Goal: Task Accomplishment & Management: Manage account settings

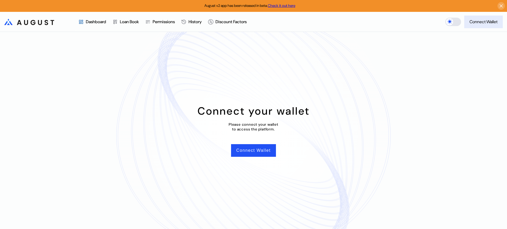
click at [482, 21] on div "Connect Wallet" at bounding box center [483, 22] width 28 height 6
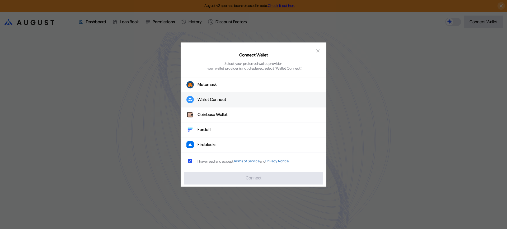
click at [217, 97] on div "Wallet Connect" at bounding box center [211, 100] width 29 height 6
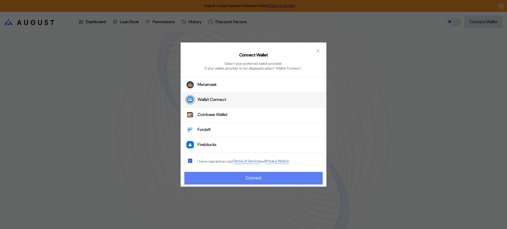
click at [234, 183] on button "Connect" at bounding box center [253, 178] width 138 height 13
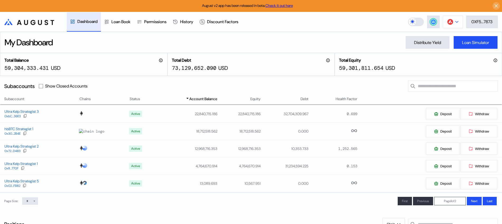
click at [450, 21] on img at bounding box center [450, 22] width 6 height 6
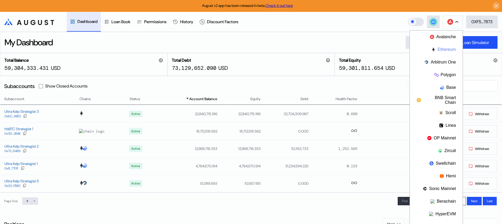
click at [446, 48] on button "Ethereum" at bounding box center [435, 49] width 53 height 13
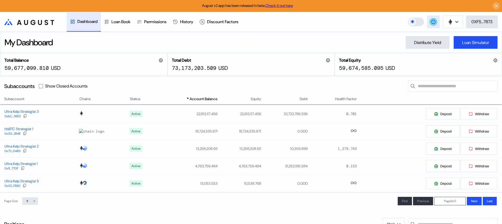
click at [432, 25] on div at bounding box center [433, 22] width 6 height 6
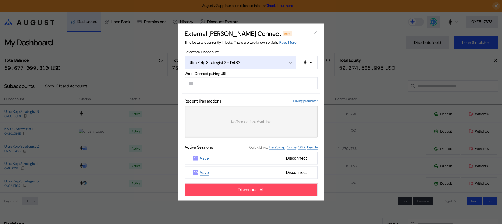
click at [286, 62] on button "Ultra Kelp Strategist 2 - D483" at bounding box center [239, 62] width 111 height 13
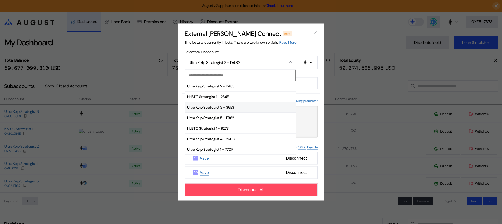
click at [248, 107] on span "Ultra Kelp Strategist 3 - 36E3" at bounding box center [240, 107] width 111 height 11
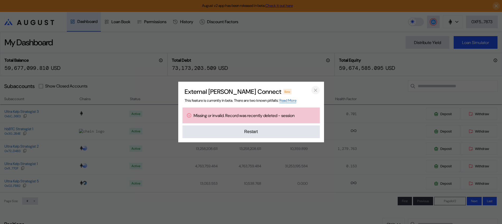
click at [314, 89] on icon "close modal" at bounding box center [315, 91] width 5 height 6
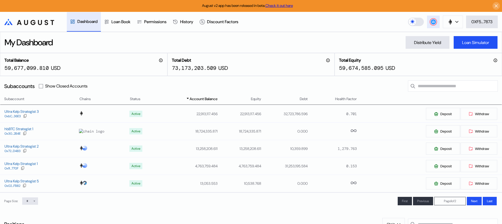
click at [429, 23] on button at bounding box center [433, 22] width 13 height 13
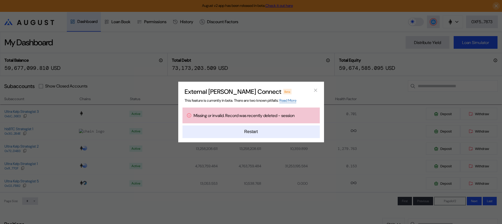
click at [265, 132] on button "Restart" at bounding box center [250, 132] width 137 height 13
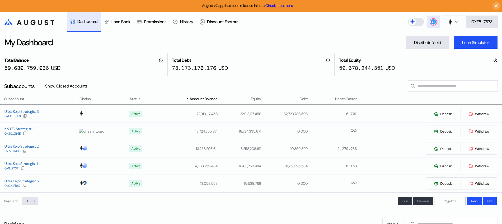
click at [431, 19] on icon at bounding box center [432, 21] width 5 height 5
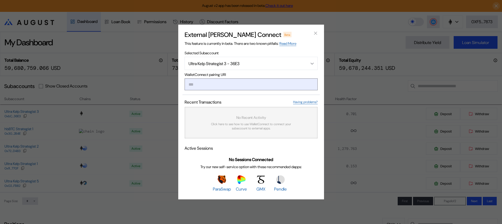
type input "**********"
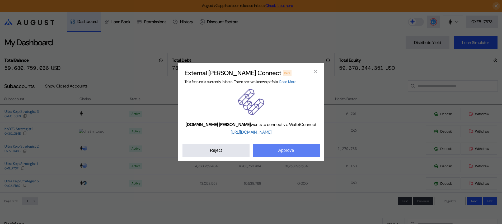
click at [283, 156] on button "Approve" at bounding box center [285, 150] width 67 height 13
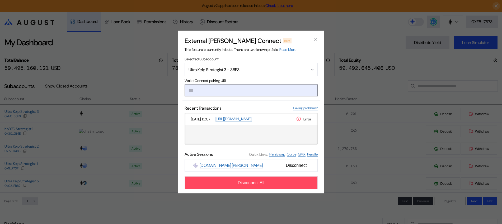
paste input "**********"
type input "**********"
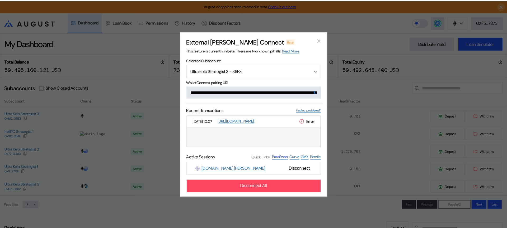
scroll to position [0, 321]
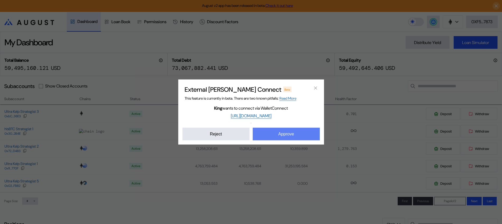
click at [288, 132] on button "Approve" at bounding box center [285, 134] width 67 height 13
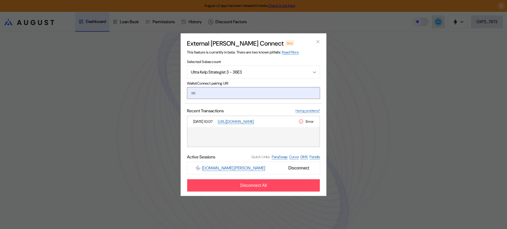
click at [253, 91] on input "modal" at bounding box center [253, 93] width 133 height 12
paste input "**********"
type input "**********"
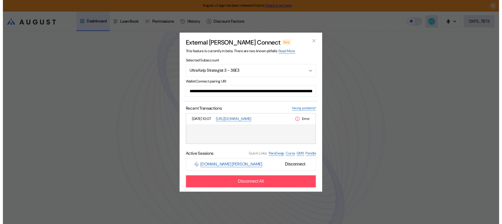
scroll to position [0, 322]
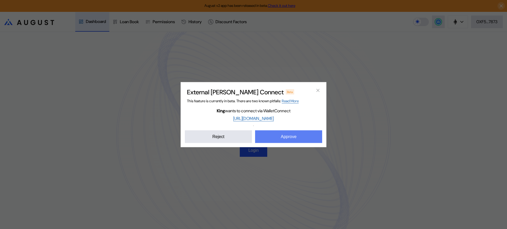
click at [287, 141] on button "Approve" at bounding box center [288, 136] width 67 height 13
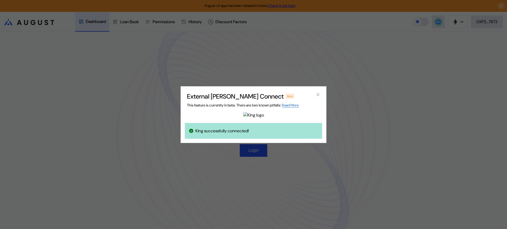
click at [258, 154] on div "External [PERSON_NAME] Connect Beta This feature is currently in beta. There ar…" at bounding box center [253, 114] width 507 height 229
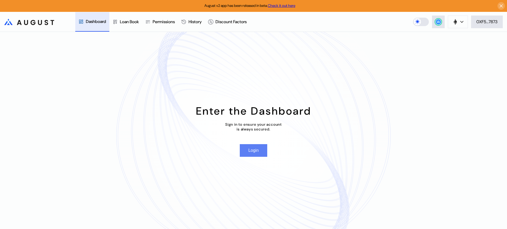
click at [258, 154] on button "Login" at bounding box center [253, 150] width 27 height 13
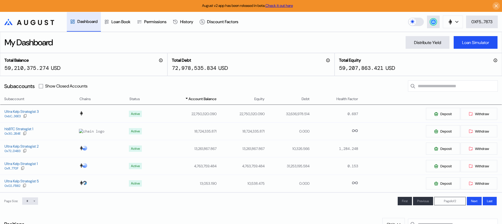
click at [442, 19] on button at bounding box center [452, 22] width 20 height 13
click at [435, 21] on div at bounding box center [433, 22] width 6 height 6
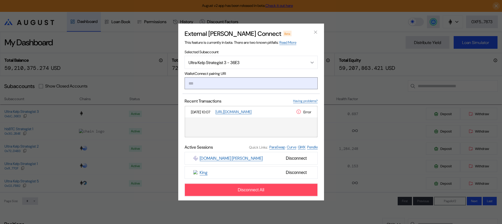
click at [265, 87] on input "modal" at bounding box center [250, 84] width 133 height 12
type input "**********"
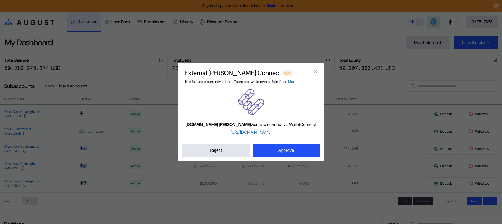
click at [283, 143] on div "[DOMAIN_NAME] [PERSON_NAME] wants to connect via WalletConnect [URL][DOMAIN_NAM…" at bounding box center [250, 123] width 137 height 68
click at [283, 147] on button "Approve" at bounding box center [285, 150] width 67 height 13
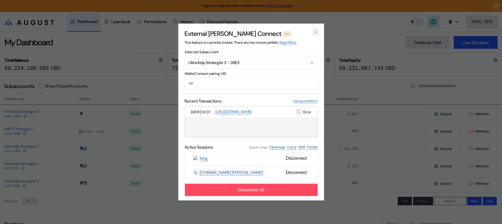
click at [317, 30] on icon "close modal" at bounding box center [315, 32] width 5 height 6
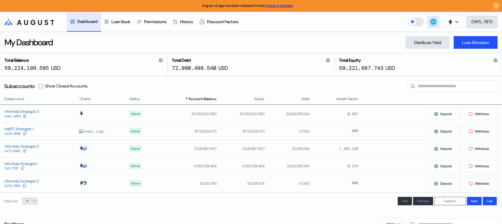
click at [434, 24] on icon at bounding box center [432, 21] width 5 height 5
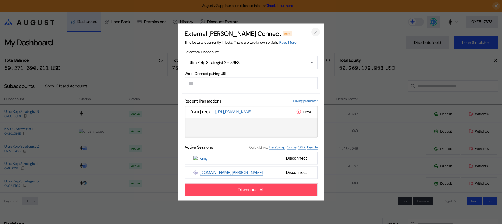
click at [316, 32] on icon "close modal" at bounding box center [315, 32] width 5 height 6
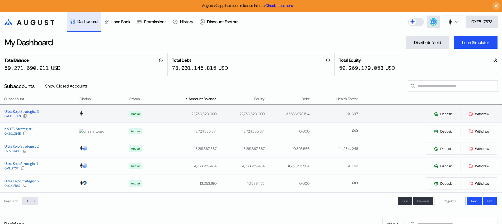
click at [29, 114] on div "Ultra Kelp Strategist 3" at bounding box center [21, 111] width 34 height 5
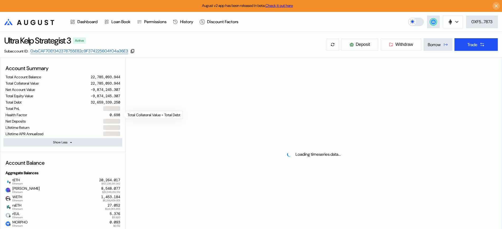
select select "*"
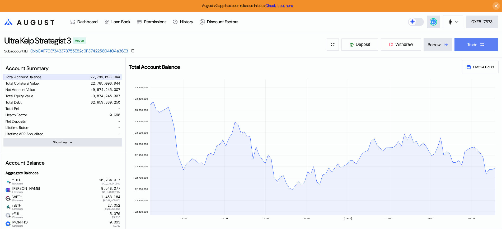
click at [475, 44] on div "Trade" at bounding box center [472, 45] width 10 height 6
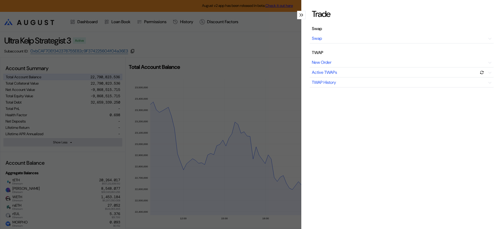
drag, startPoint x: 274, startPoint y: 50, endPoint x: 327, endPoint y: 51, distance: 53.0
click at [274, 50] on div "Trade Swap Swap TWAP New Order Active TWAPs TWAP History" at bounding box center [251, 114] width 502 height 229
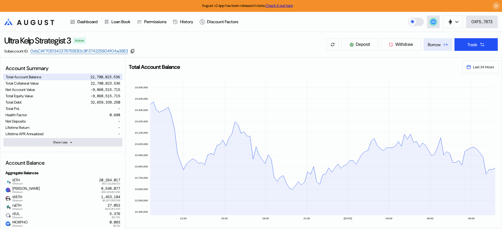
click at [440, 46] on button "Borrow" at bounding box center [437, 44] width 29 height 13
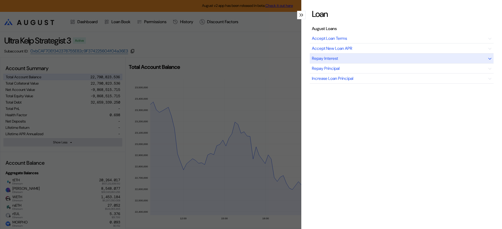
click at [390, 57] on div "Repay Interest" at bounding box center [401, 59] width 184 height 10
click at [309, 59] on div "Repay Interest" at bounding box center [401, 59] width 184 height 10
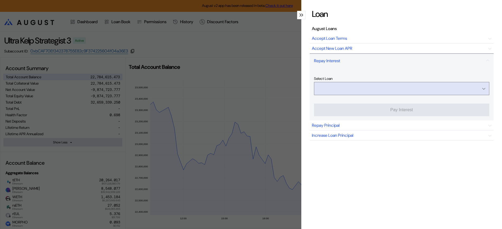
click at [341, 87] on input "Open menu" at bounding box center [398, 88] width 161 height 13
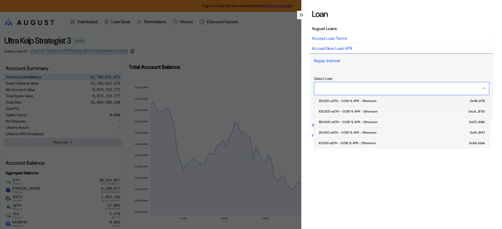
click at [342, 102] on div "55.000 rsETH - 0.010 % APR - Ethereum" at bounding box center [347, 101] width 58 height 4
type input "**********"
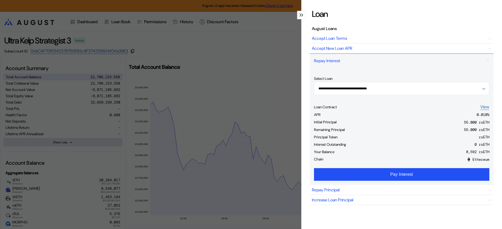
click at [186, 57] on div "**********" at bounding box center [251, 114] width 502 height 229
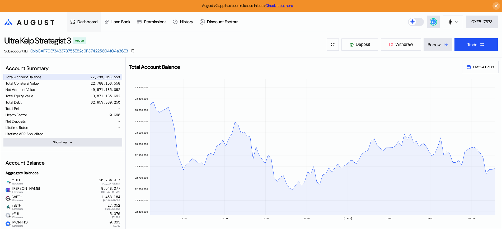
click at [101, 25] on div "Dashboard" at bounding box center [84, 22] width 34 height 20
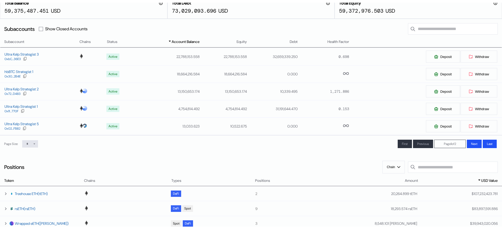
scroll to position [66, 0]
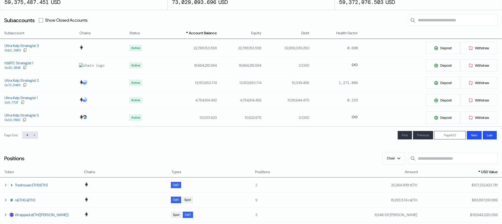
click at [35, 137] on icon at bounding box center [34, 135] width 3 height 3
click at [30, 136] on select "* ** **" at bounding box center [30, 135] width 16 height 7
select select "**"
click at [23, 139] on select "* ** **" at bounding box center [30, 135] width 16 height 7
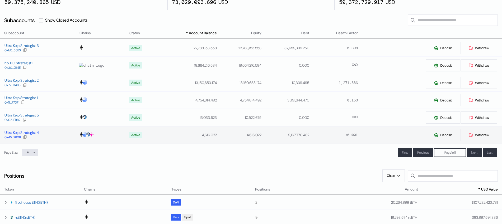
click at [27, 137] on div at bounding box center [25, 137] width 4 height 5
click at [13, 134] on div "Ultra Kelp Strategist 4" at bounding box center [21, 132] width 34 height 5
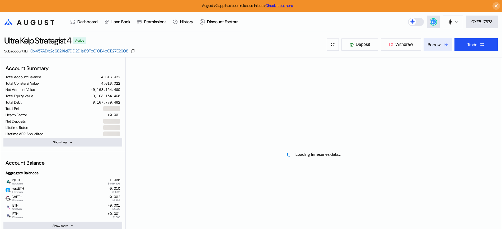
click at [433, 47] on button "Borrow" at bounding box center [437, 44] width 29 height 13
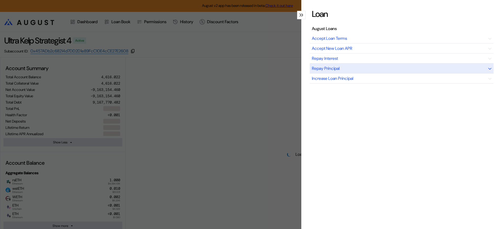
click at [329, 66] on div "Repay Principal" at bounding box center [326, 69] width 28 height 6
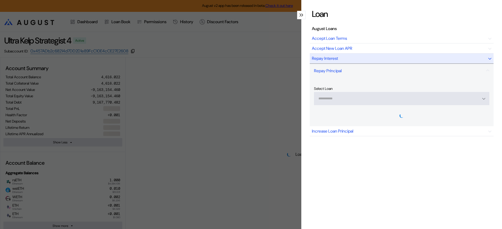
click at [326, 60] on div "Repay Interest" at bounding box center [325, 59] width 26 height 6
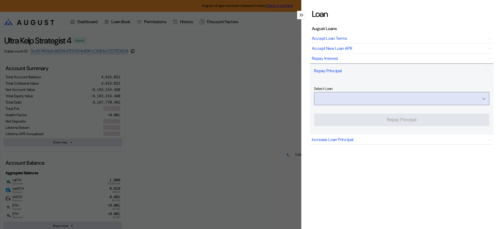
click at [328, 99] on input "Open menu" at bounding box center [398, 98] width 161 height 13
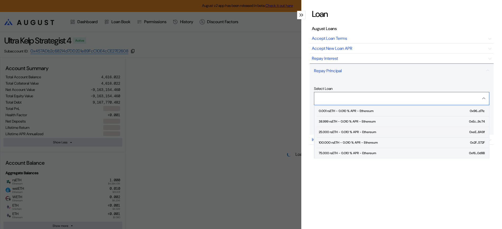
click at [331, 129] on span "25.000 rsETH - 0.010 % APR - Ethereum 0xeE...8A9f" at bounding box center [402, 132] width 172 height 11
type input "**********"
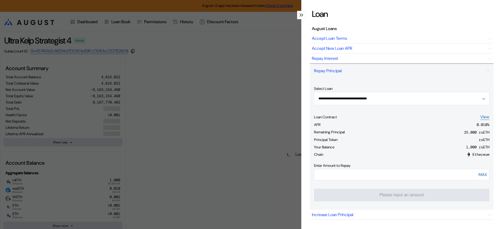
click at [213, 108] on div "**********" at bounding box center [251, 114] width 502 height 229
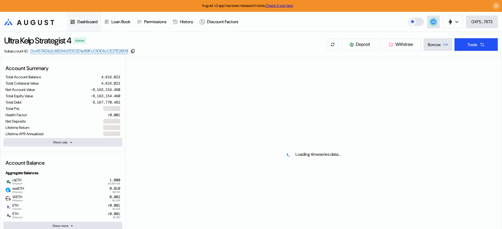
click at [93, 23] on div "Dashboard" at bounding box center [87, 22] width 20 height 6
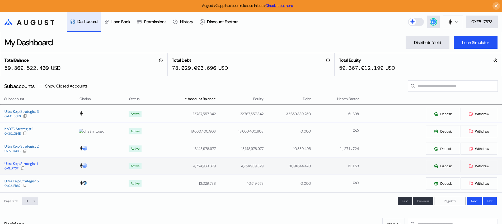
click at [21, 163] on div "Ultra Kelp Strategist 1" at bounding box center [20, 163] width 33 height 5
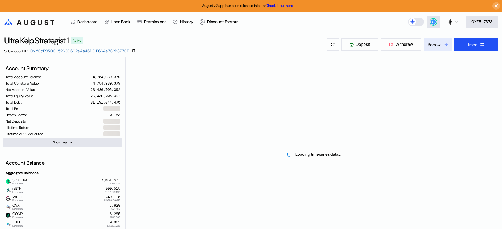
click at [440, 45] on button "Borrow" at bounding box center [437, 44] width 29 height 13
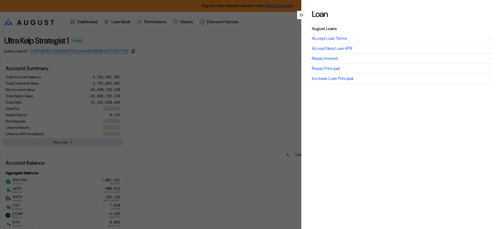
click at [328, 206] on div "Loan August Loans Accept Loan Terms Accept New Loan APR Repay Interest Repay Pr…" at bounding box center [401, 114] width 201 height 229
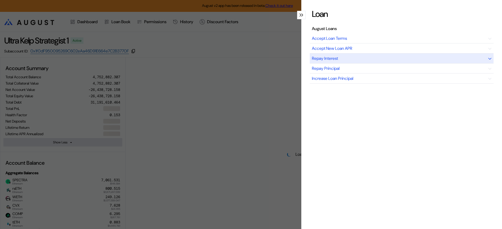
click at [357, 62] on div "Repay Interest" at bounding box center [401, 59] width 184 height 10
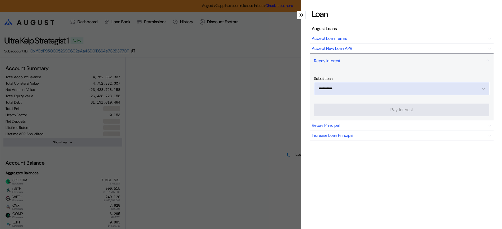
click at [479, 87] on div "Open menu" at bounding box center [482, 88] width 6 height 5
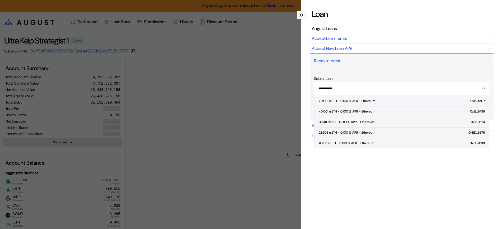
click at [394, 133] on span "22.508 rsETH - 0.010 % APR - Ethereum 0xBD...6B76" at bounding box center [402, 133] width 172 height 11
type input "**********"
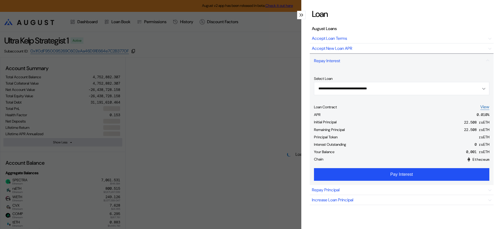
select select "*"
drag, startPoint x: 190, startPoint y: 92, endPoint x: 171, endPoint y: 84, distance: 20.7
click at [188, 91] on div "**********" at bounding box center [251, 114] width 502 height 229
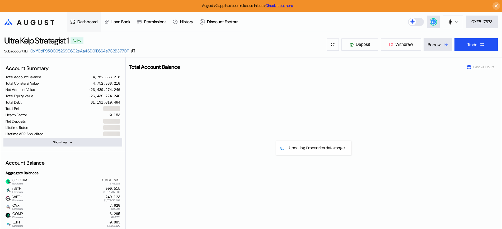
click at [88, 18] on div "Dashboard" at bounding box center [84, 22] width 34 height 20
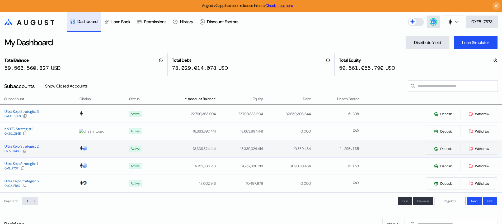
click at [18, 146] on div "Ultra Kelp Strategist 2" at bounding box center [21, 146] width 34 height 5
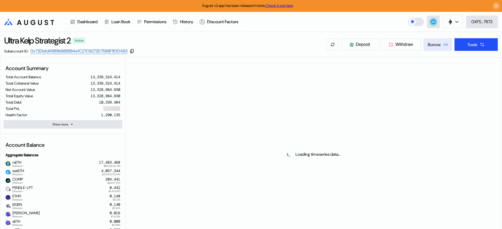
click at [430, 45] on div "Borrow" at bounding box center [433, 45] width 13 height 6
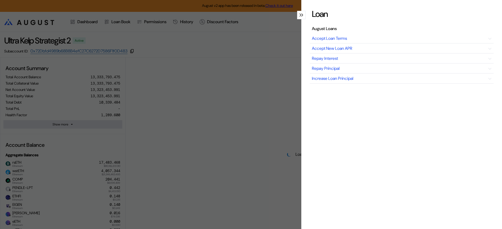
select select "*"
click at [184, 42] on div "Loan August Loans Accept Loan Terms Accept New Loan APR Repay Interest Repay Pr…" at bounding box center [251, 114] width 502 height 229
